Goal: Task Accomplishment & Management: Complete application form

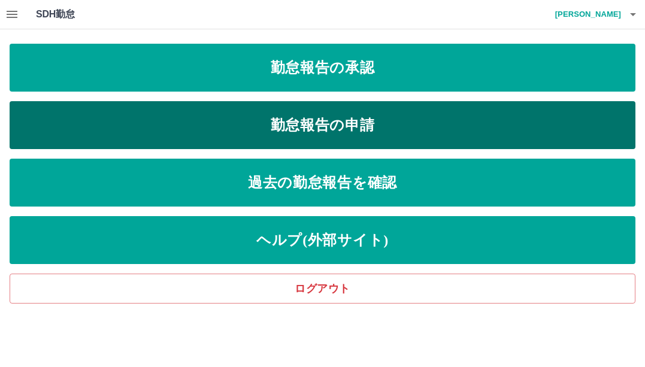
click at [368, 124] on link "勤怠報告の申請" at bounding box center [323, 125] width 626 height 48
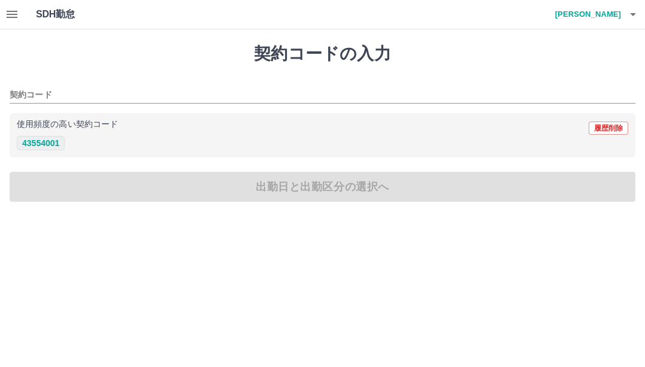
click at [44, 141] on button "43554001" at bounding box center [41, 143] width 48 height 14
type input "********"
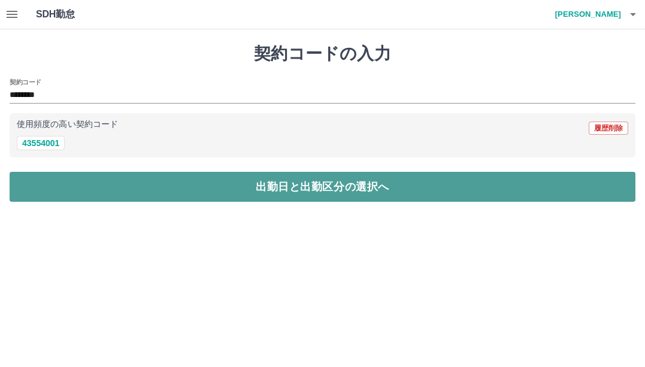
click at [321, 189] on button "出勤日と出勤区分の選択へ" at bounding box center [323, 187] width 626 height 30
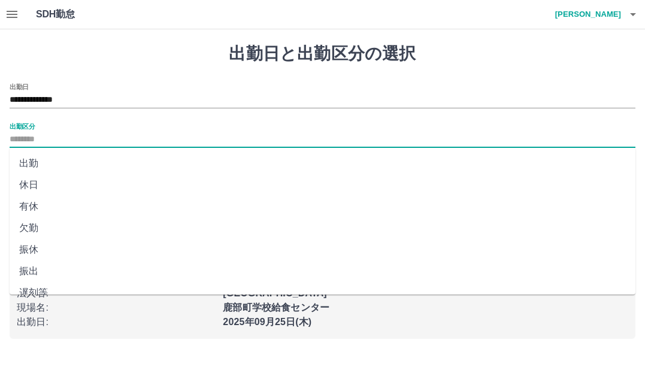
click at [37, 133] on input "出勤区分" at bounding box center [323, 139] width 626 height 15
click at [53, 159] on li "出勤" at bounding box center [323, 164] width 626 height 22
type input "**"
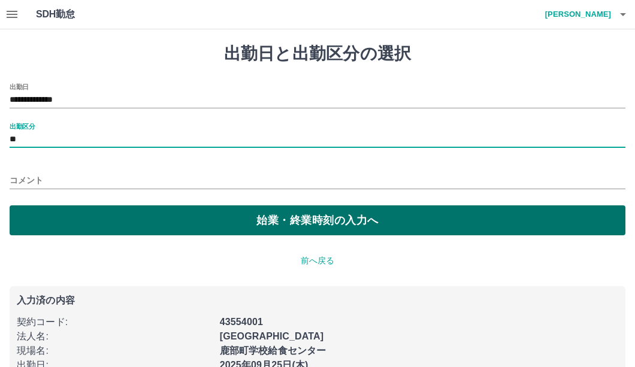
click at [307, 225] on button "始業・終業時刻の入力へ" at bounding box center [318, 220] width 616 height 30
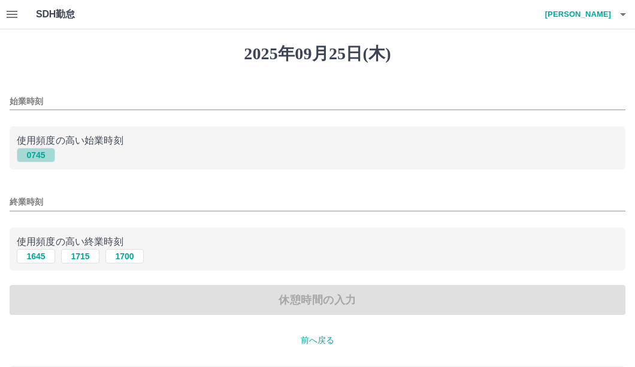
click at [32, 153] on button "0745" at bounding box center [36, 155] width 38 height 14
type input "****"
click at [38, 258] on button "1645" at bounding box center [36, 256] width 38 height 14
type input "****"
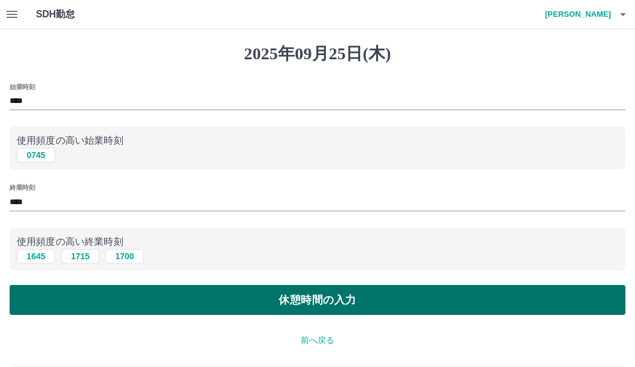
click at [329, 301] on button "休憩時間の入力" at bounding box center [318, 300] width 616 height 30
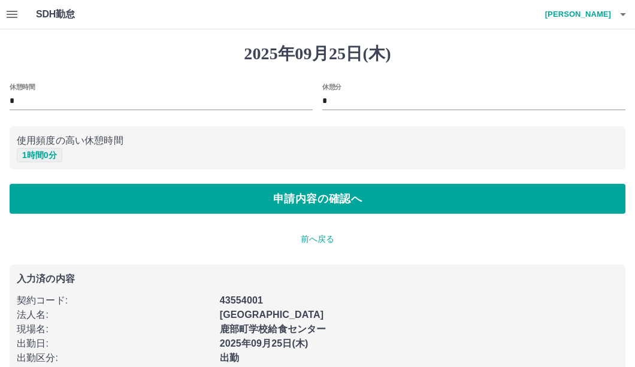
click at [50, 150] on button "1 時間 0 分" at bounding box center [40, 155] width 46 height 14
type input "*"
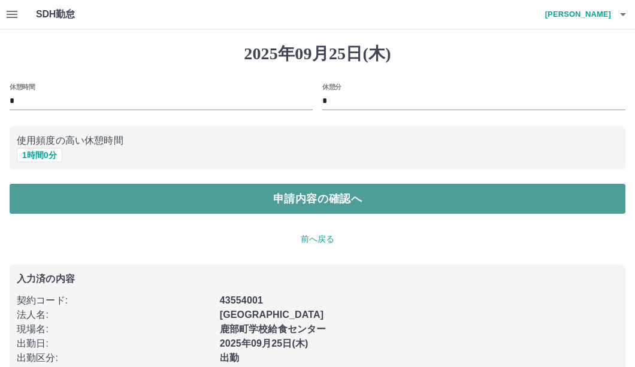
click at [286, 203] on button "申請内容の確認へ" at bounding box center [318, 199] width 616 height 30
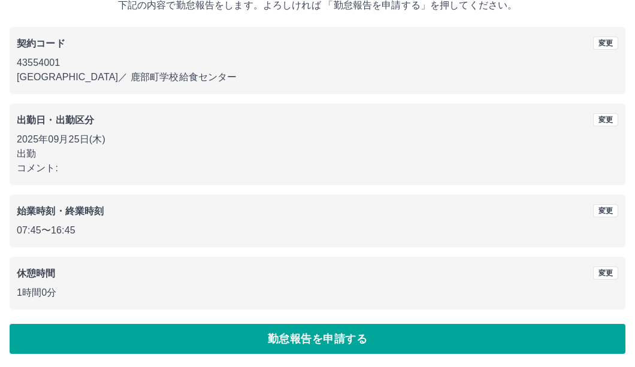
scroll to position [81, 0]
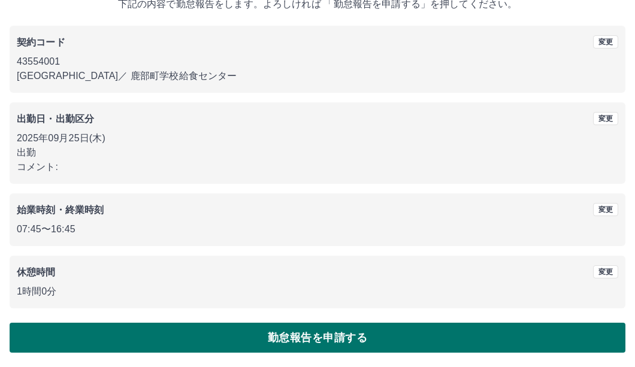
click at [322, 331] on button "勤怠報告を申請する" at bounding box center [318, 338] width 616 height 30
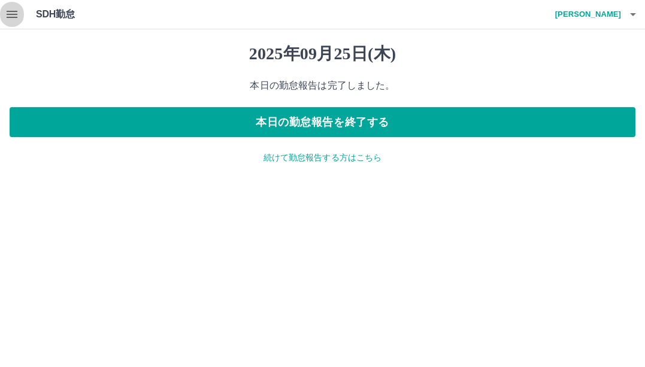
click at [5, 16] on icon "button" at bounding box center [12, 14] width 14 height 14
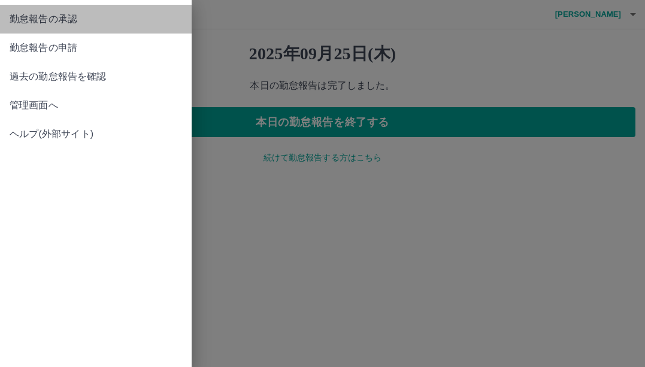
click at [37, 16] on span "勤怠報告の承認" at bounding box center [96, 19] width 173 height 14
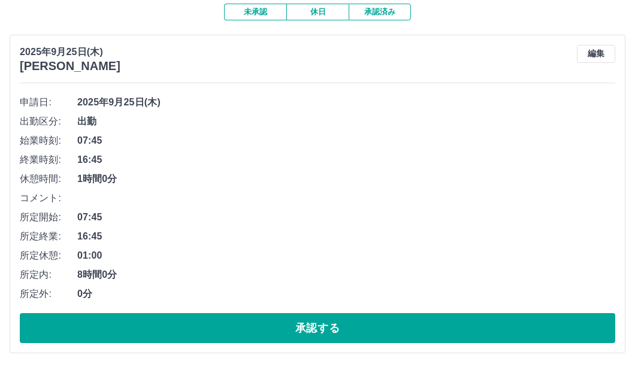
scroll to position [120, 0]
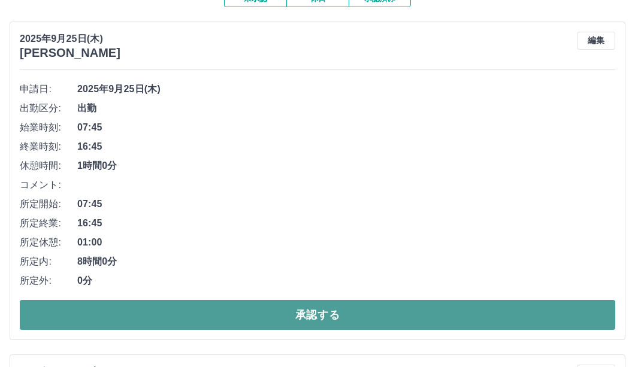
click at [298, 319] on button "承認する" at bounding box center [318, 315] width 596 height 30
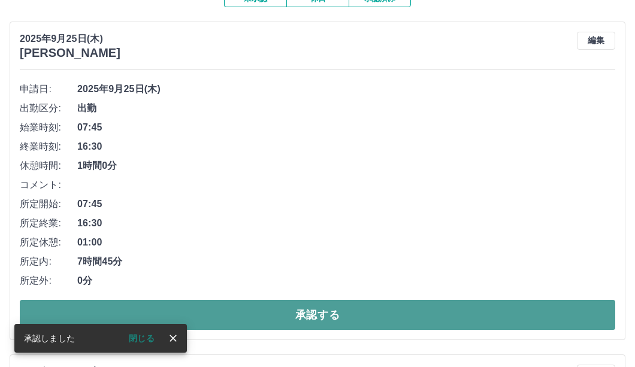
click at [294, 319] on button "承認する" at bounding box center [318, 315] width 596 height 30
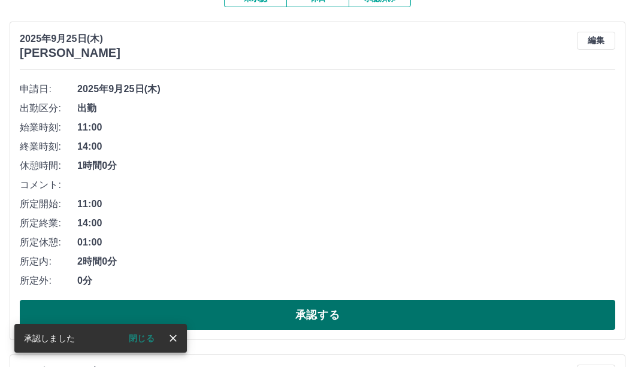
click at [286, 312] on button "承認する" at bounding box center [318, 315] width 596 height 30
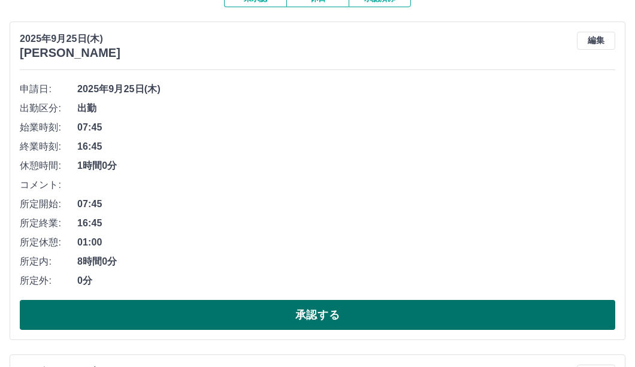
click at [285, 311] on button "承認する" at bounding box center [318, 315] width 596 height 30
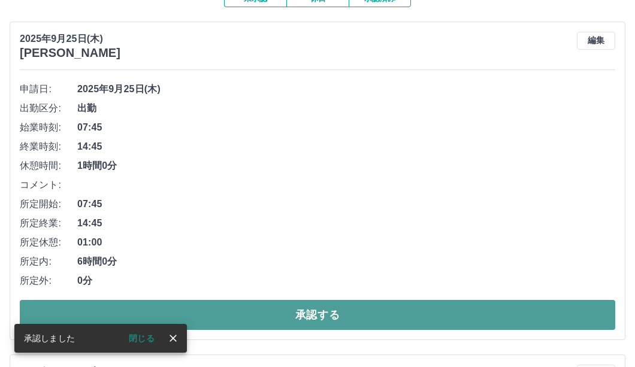
click at [279, 313] on button "承認する" at bounding box center [318, 315] width 596 height 30
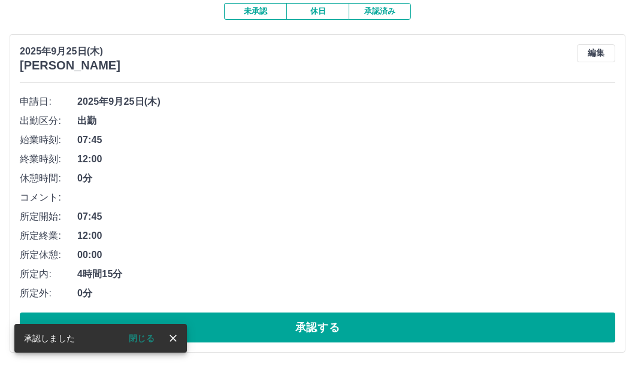
scroll to position [108, 0]
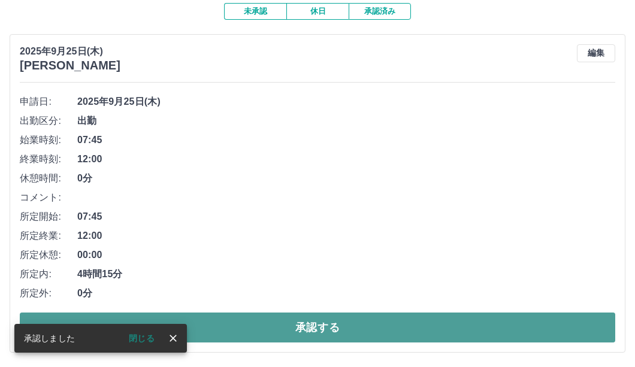
click at [278, 320] on button "承認する" at bounding box center [318, 328] width 596 height 30
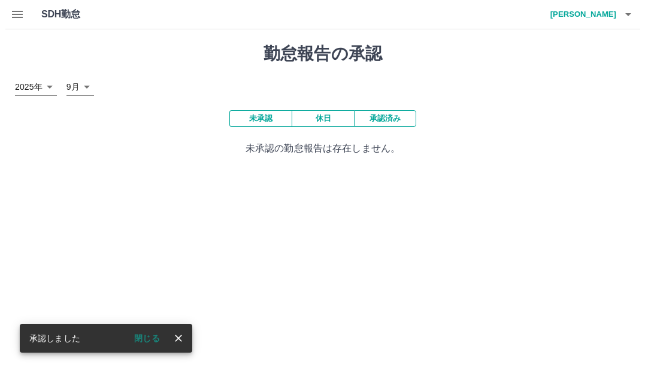
scroll to position [0, 0]
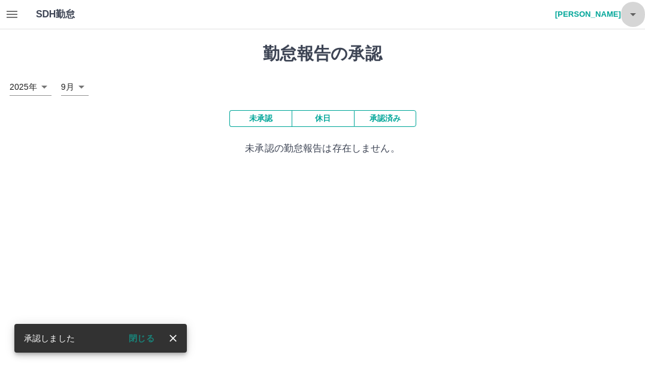
click at [630, 15] on icon "button" at bounding box center [633, 14] width 14 height 14
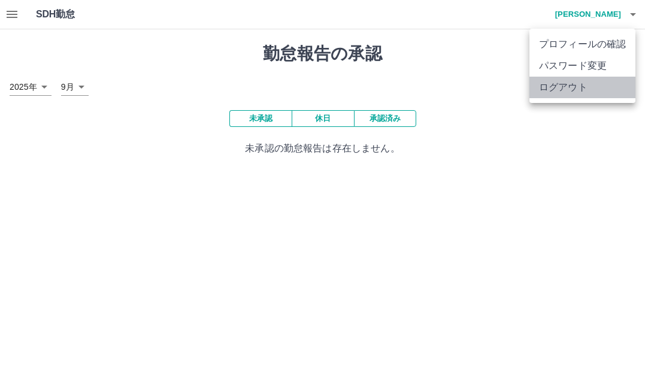
click at [600, 90] on li "ログアウト" at bounding box center [583, 88] width 106 height 22
